Goal: Navigation & Orientation: Find specific page/section

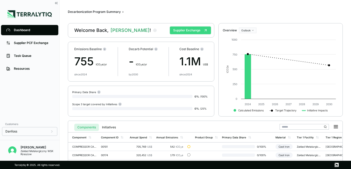
click at [194, 30] on button "Supplier Exchange" at bounding box center [190, 30] width 41 height 8
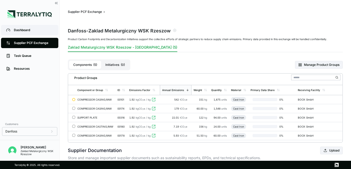
click at [8, 29] on icon at bounding box center [8, 30] width 4 height 4
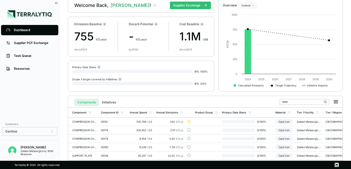
scroll to position [37, 0]
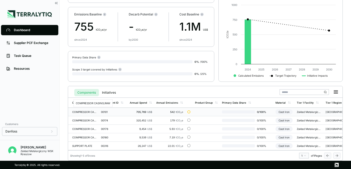
click at [77, 110] on div "COMPRESSOR CASING,RAW" at bounding box center [84, 111] width 25 height 3
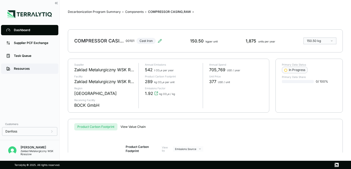
click at [26, 69] on div "Resources" at bounding box center [33, 69] width 39 height 4
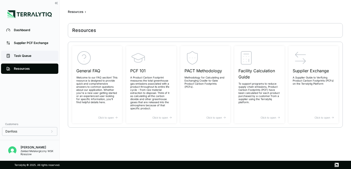
click at [24, 56] on div "Task Queue" at bounding box center [33, 56] width 39 height 4
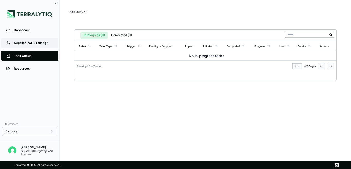
click at [29, 40] on link "Supplier PCF Exchange" at bounding box center [29, 43] width 57 height 10
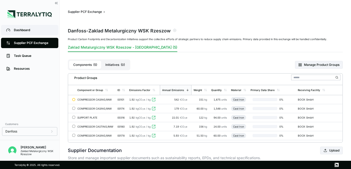
click at [25, 31] on div "Dashboard" at bounding box center [33, 30] width 39 height 4
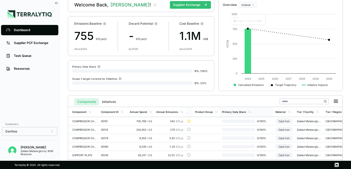
scroll to position [37, 0]
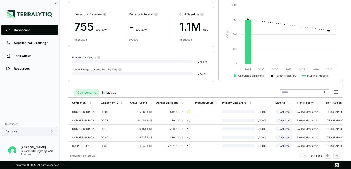
click at [51, 132] on icon at bounding box center [52, 131] width 4 height 4
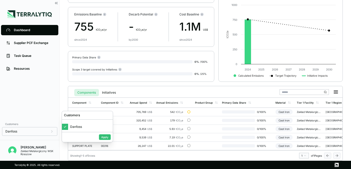
click at [42, 96] on div "Dashboard Supplier PCF Exchange Task Queue Resources" at bounding box center [29, 71] width 59 height 95
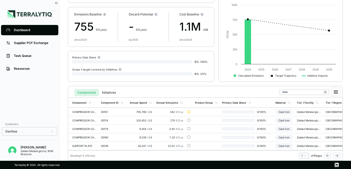
click at [337, 91] on icon at bounding box center [336, 92] width 4 height 3
click at [29, 44] on div "Supplier PCF Exchange" at bounding box center [33, 43] width 39 height 4
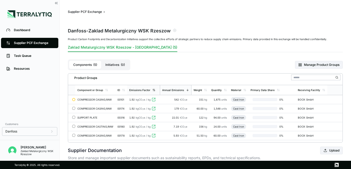
click at [139, 90] on div "Emissions Factor" at bounding box center [139, 89] width 21 height 3
click at [173, 90] on div "Annual Emissions" at bounding box center [173, 89] width 22 height 3
click at [17, 29] on div "Dashboard" at bounding box center [33, 30] width 39 height 4
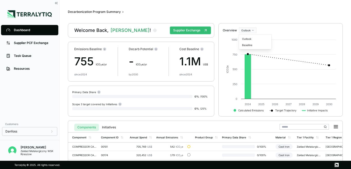
click at [264, 8] on html "Dashboard Supplier PCF Exchange Task Queue Resources Customers Danfoss [PERSON_…" at bounding box center [175, 84] width 351 height 169
